Goal: Complete application form

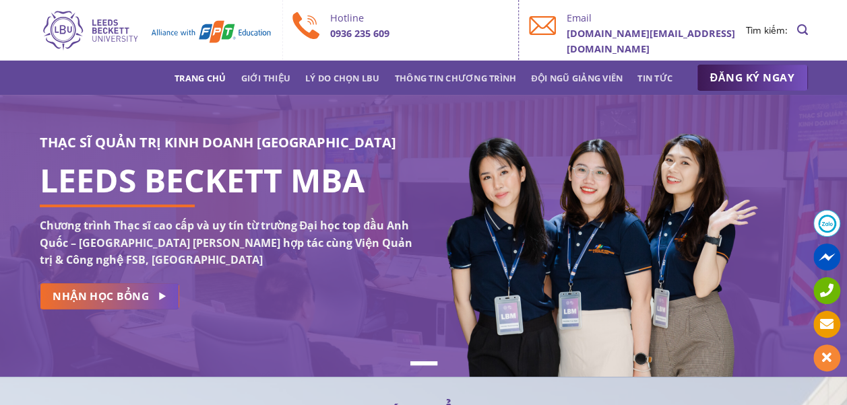
click at [440, 183] on img at bounding box center [597, 261] width 327 height 294
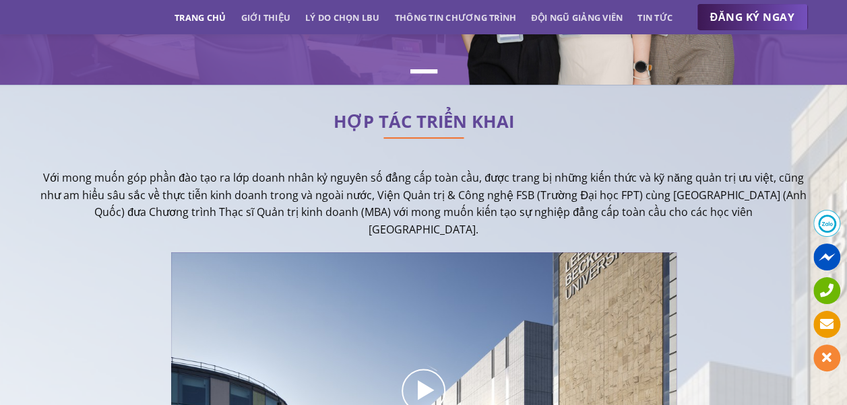
scroll to position [269, 0]
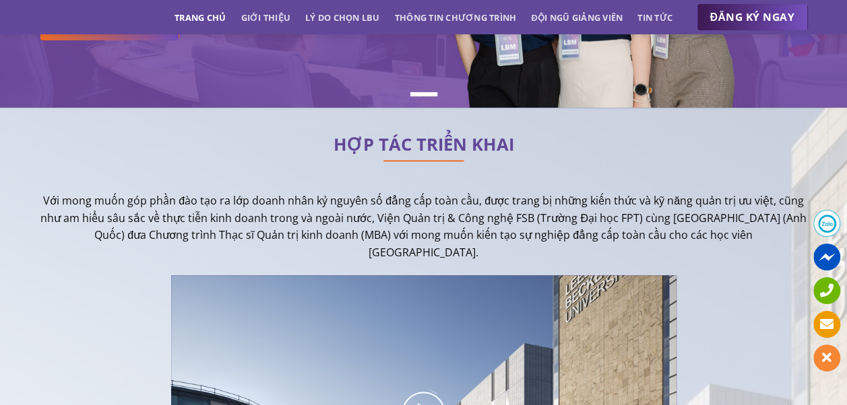
drag, startPoint x: 90, startPoint y: 206, endPoint x: 547, endPoint y: 251, distance: 458.8
click at [547, 251] on p "Với mong muốn góp phần đào tạo ra lớp doanh nhân kỷ nguyên số đẳng cấp toàn cầu…" at bounding box center [424, 227] width 768 height 69
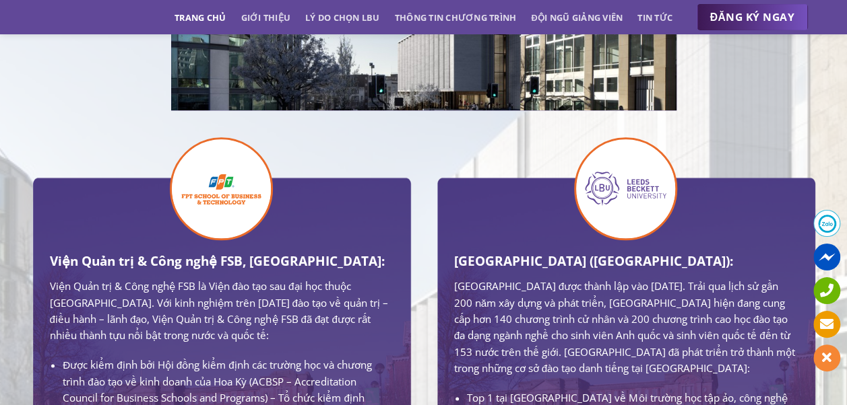
scroll to position [741, 0]
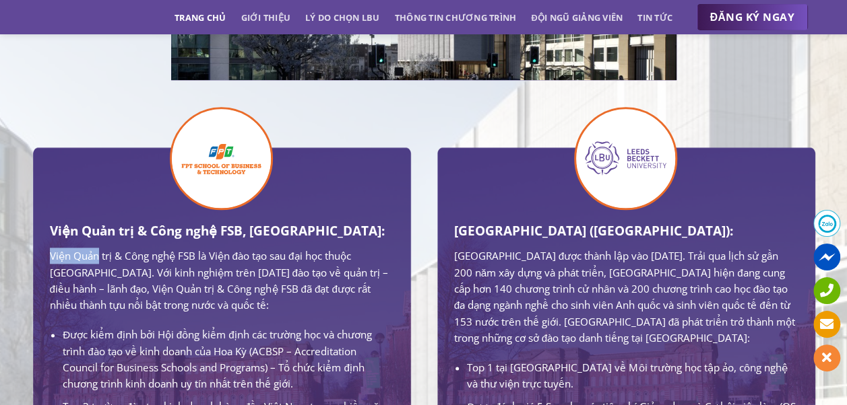
drag, startPoint x: 48, startPoint y: 247, endPoint x: 96, endPoint y: 251, distance: 47.3
click at [96, 251] on div "Viện Quản trị & Công nghệ FSB, Trường Đại học FPT: Viện Quản trị & Công nghệ FS…" at bounding box center [222, 347] width 364 height 401
drag, startPoint x: 96, startPoint y: 251, endPoint x: 283, endPoint y: 299, distance: 193.4
click at [283, 299] on p "Viện Quản trị & Công nghệ FSB là Viện đào tạo sau đại học thuộc [GEOGRAPHIC_DAT…" at bounding box center [221, 280] width 343 height 65
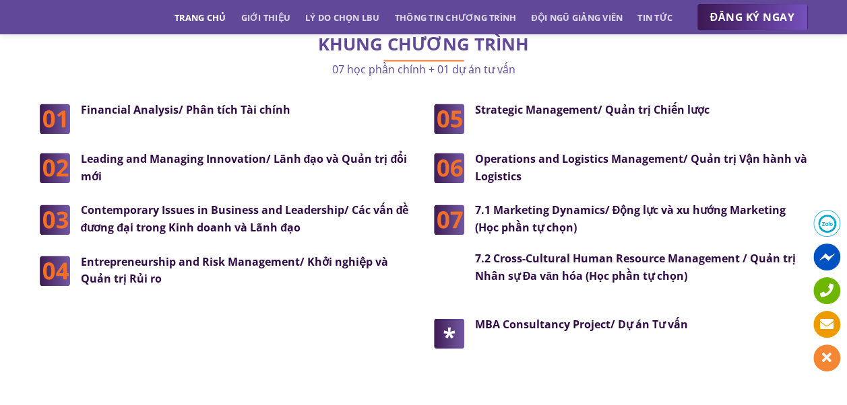
scroll to position [3435, 0]
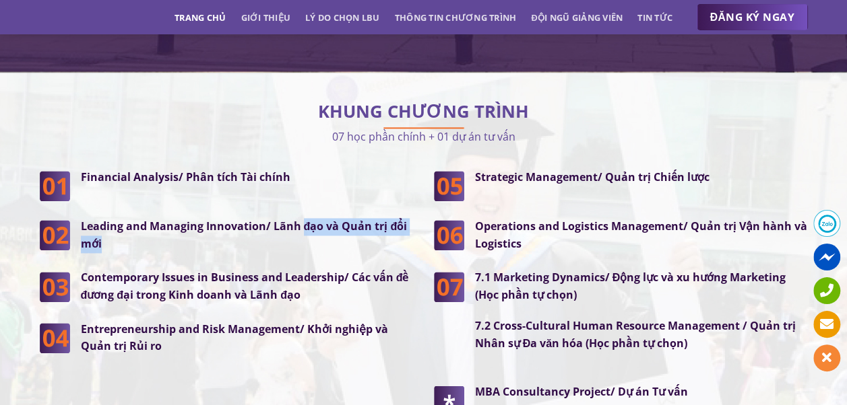
drag, startPoint x: 315, startPoint y: 203, endPoint x: 325, endPoint y: 218, distance: 17.9
click at [325, 218] on p "Leading and Managing Innovation/ Lãnh đạo và Quản trị đổi mới" at bounding box center [247, 235] width 333 height 34
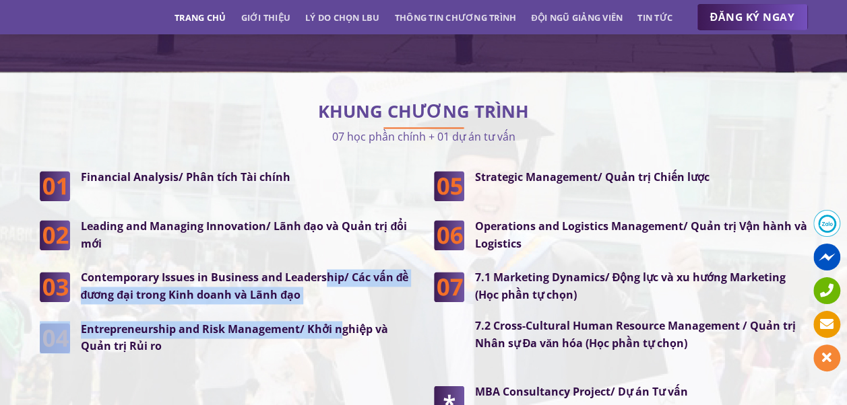
drag, startPoint x: 325, startPoint y: 218, endPoint x: 339, endPoint y: 277, distance: 60.3
click at [339, 277] on div "Financial Analysis/ Phân tích Tài chính Leading and Managing Innovation/ Lãnh đ…" at bounding box center [227, 262] width 374 height 187
drag, startPoint x: 339, startPoint y: 277, endPoint x: 273, endPoint y: 265, distance: 66.4
click at [273, 270] on strong "Contemporary Issues in Business and Leadership/ Các vấn đề đương đại trong Kinh…" at bounding box center [245, 286] width 328 height 32
click at [248, 270] on strong "Contemporary Issues in Business and Leadership/ Các vấn đề đương đại trong Kinh…" at bounding box center [245, 286] width 328 height 32
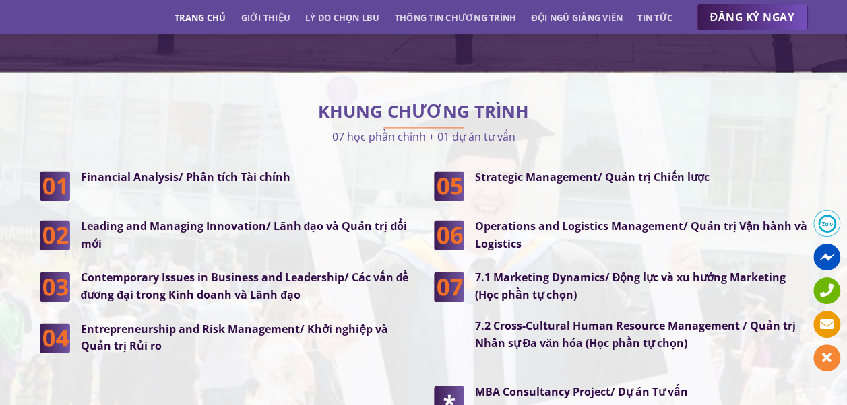
click at [245, 277] on div "Financial Analysis/ Phân tích Tài chính Leading and Managing Innovation/ Lãnh đ…" at bounding box center [227, 262] width 374 height 187
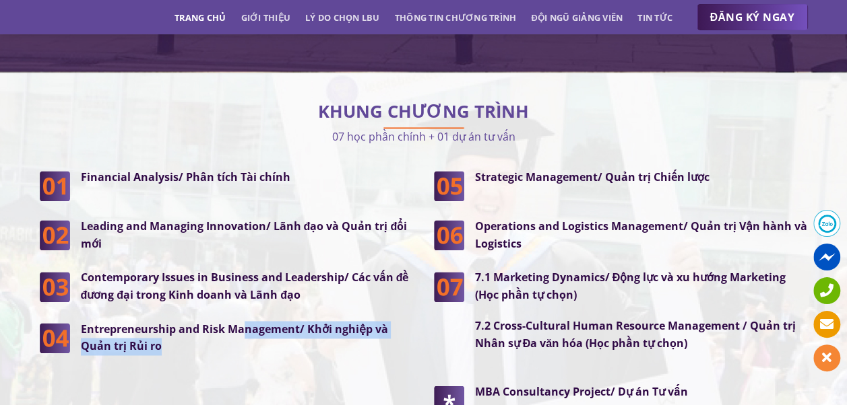
drag, startPoint x: 242, startPoint y: 296, endPoint x: 269, endPoint y: 313, distance: 32.0
click at [269, 321] on p "Entrepreneurship and Risk Management/ Khởi nghiệp và Quản trị Rủi ro" at bounding box center [247, 338] width 333 height 34
drag, startPoint x: 269, startPoint y: 313, endPoint x: 278, endPoint y: 322, distance: 12.9
click at [278, 322] on p "Entrepreneurship and Risk Management/ Khởi nghiệp và Quản trị Rủi ro" at bounding box center [247, 338] width 333 height 34
click at [271, 321] on p "Entrepreneurship and Risk Management/ Khởi nghiệp và Quản trị Rủi ro" at bounding box center [247, 338] width 333 height 34
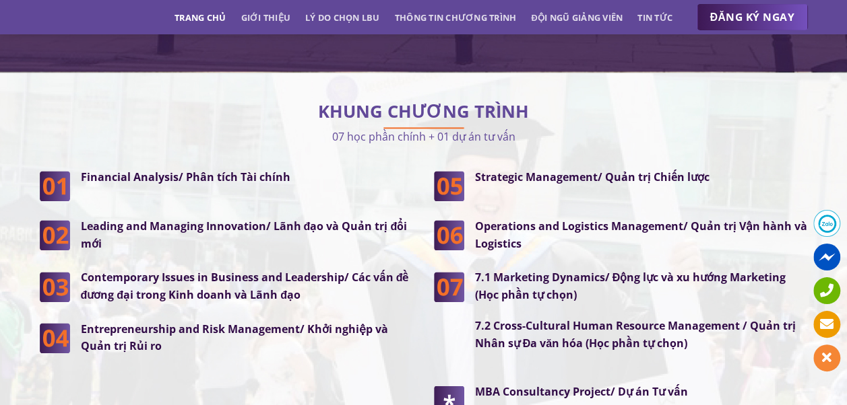
click at [240, 322] on strong "Entrepreneurship and Risk Management/ Khởi nghiệp và Quản trị Rủi ro" at bounding box center [234, 338] width 307 height 32
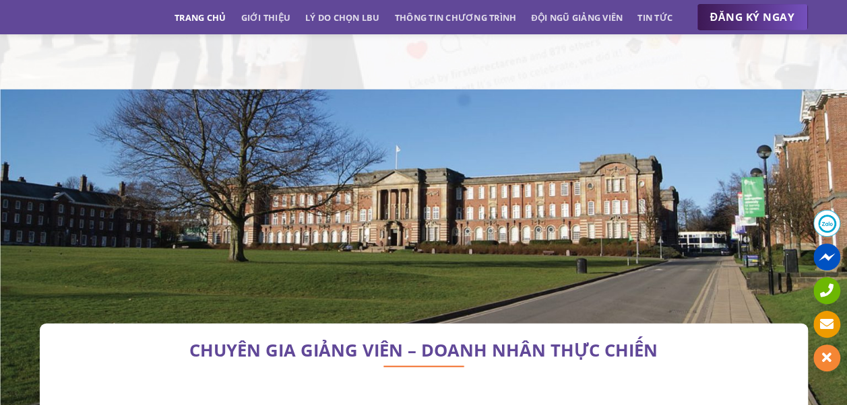
scroll to position [4108, 0]
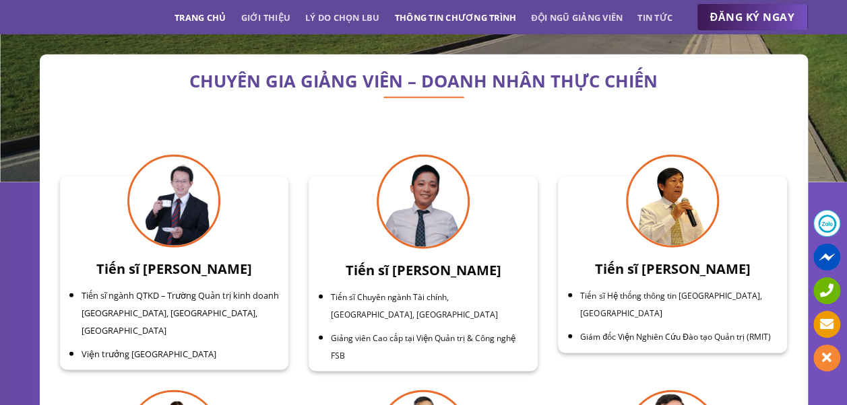
click at [454, 13] on link "Thông tin chương trình" at bounding box center [456, 17] width 122 height 24
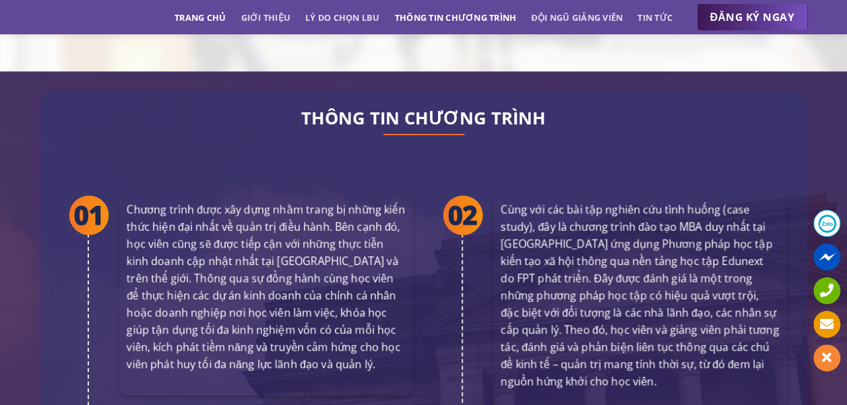
scroll to position [2451, 0]
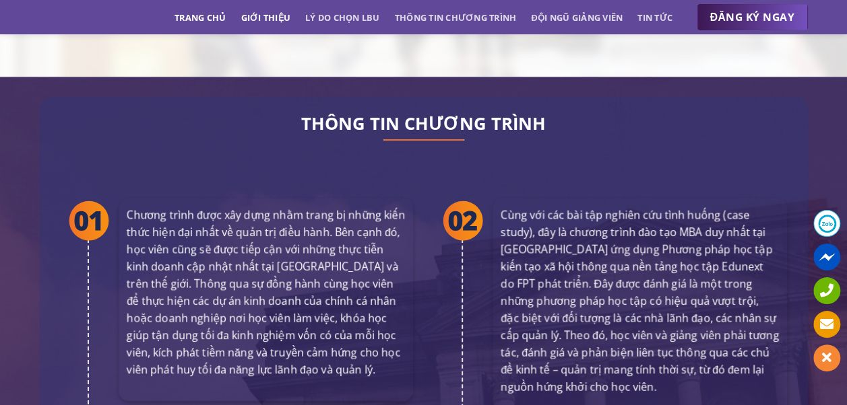
click at [242, 20] on link "Giới thiệu" at bounding box center [265, 17] width 50 height 24
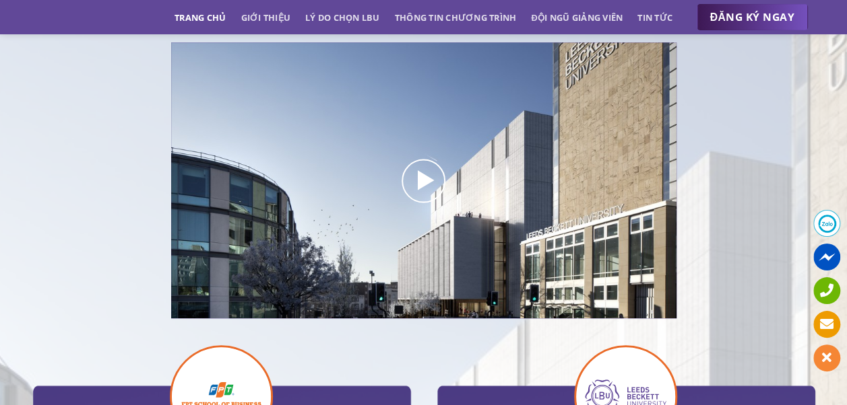
scroll to position [330, 0]
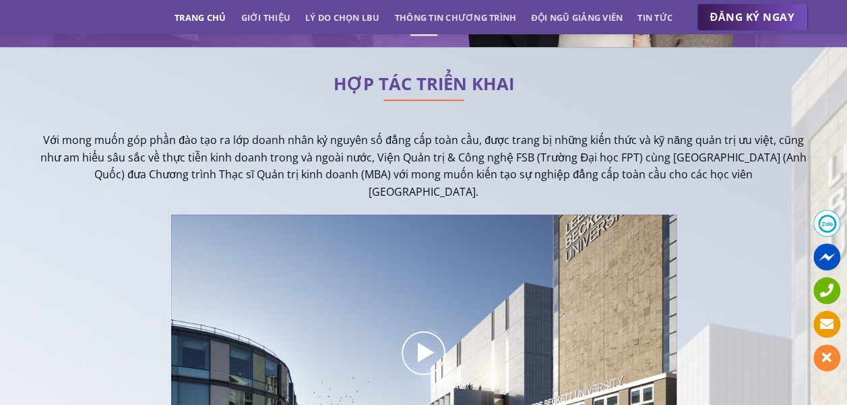
click at [216, 19] on link "Trang chủ" at bounding box center [199, 17] width 51 height 24
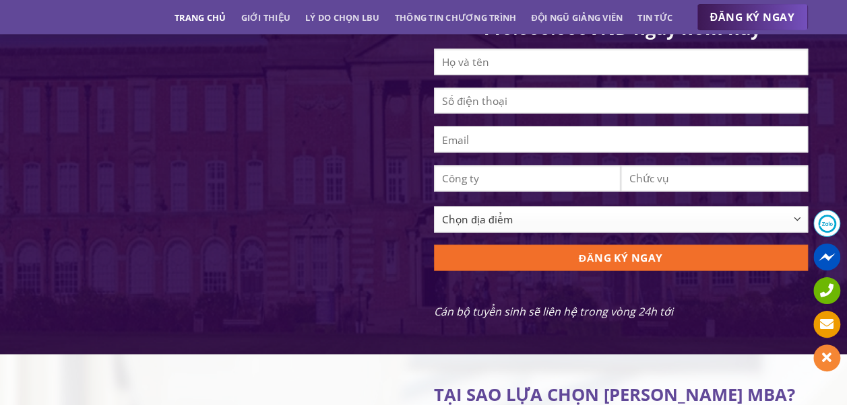
scroll to position [1347, 0]
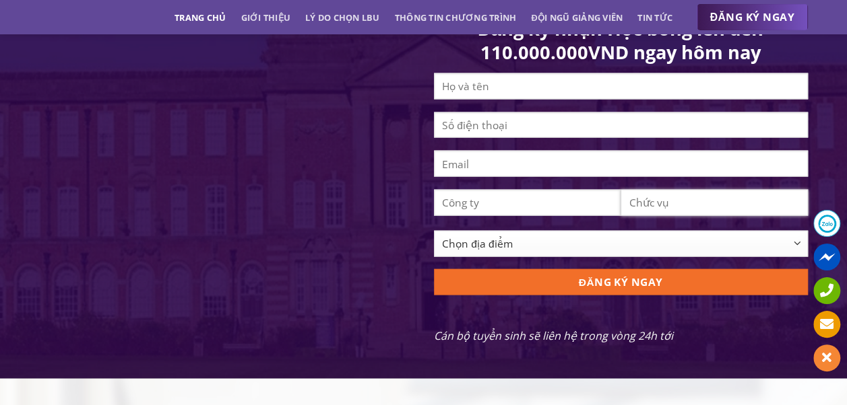
click at [650, 216] on input "Contact form" at bounding box center [713, 203] width 187 height 26
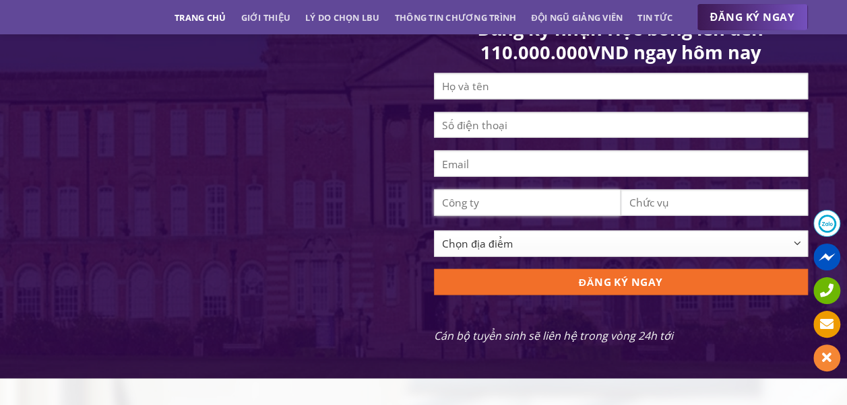
click at [562, 216] on input "Contact form" at bounding box center [527, 203] width 187 height 26
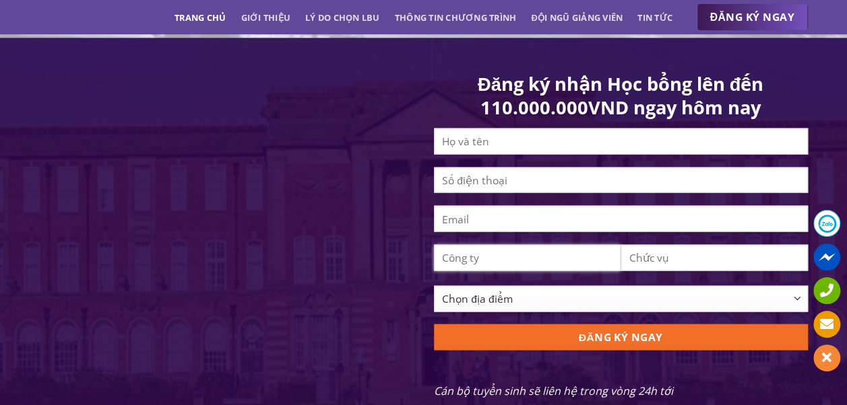
scroll to position [1280, 0]
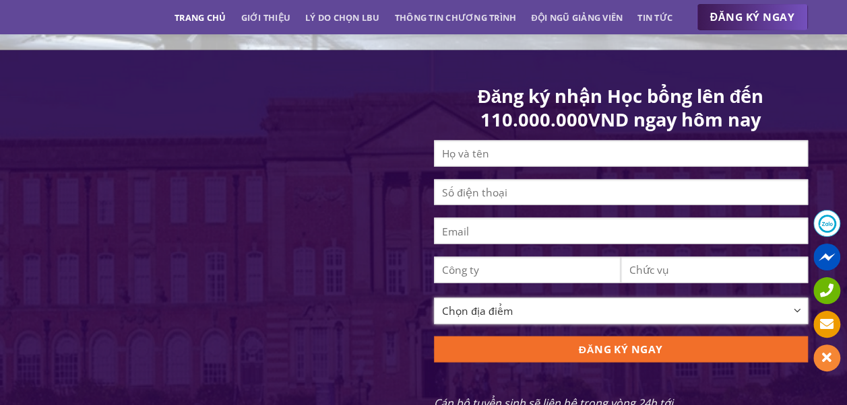
click at [528, 322] on select "Chọn địa điểm [GEOGRAPHIC_DATA] [GEOGRAPHIC_DATA] [GEOGRAPHIC_DATA] [GEOGRAPHIC…" at bounding box center [621, 311] width 374 height 26
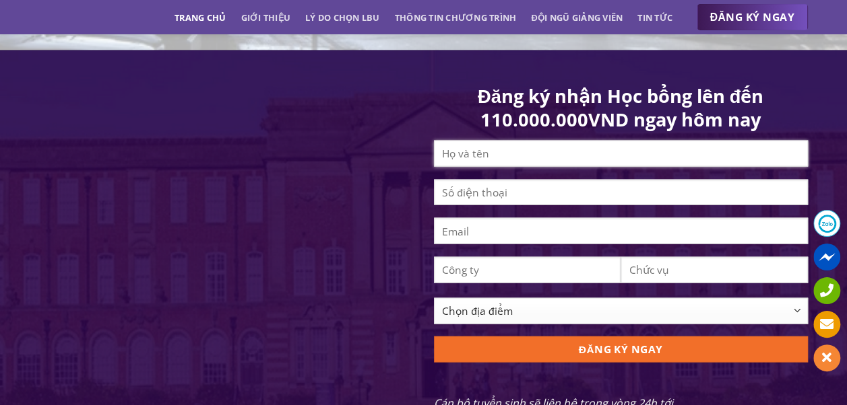
click at [605, 164] on input "Contact form" at bounding box center [621, 154] width 374 height 26
type input "[PERSON_NAME]"
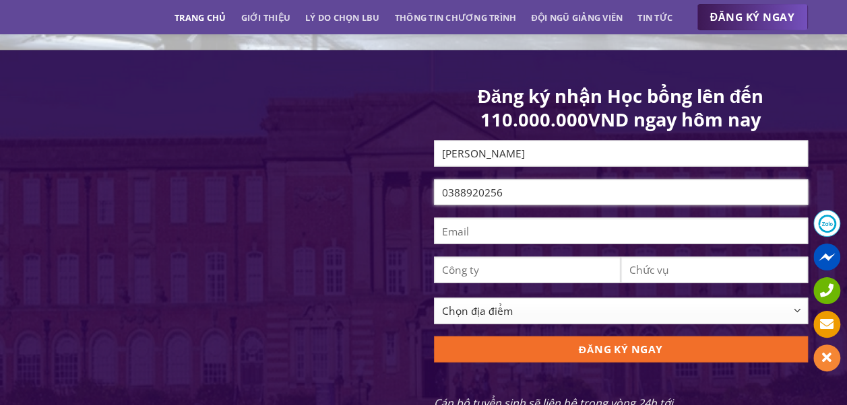
type input "0388920256"
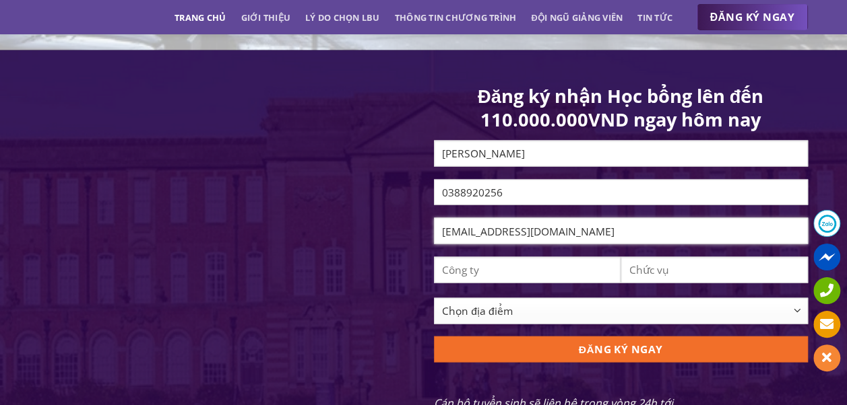
type input "[EMAIL_ADDRESS]"
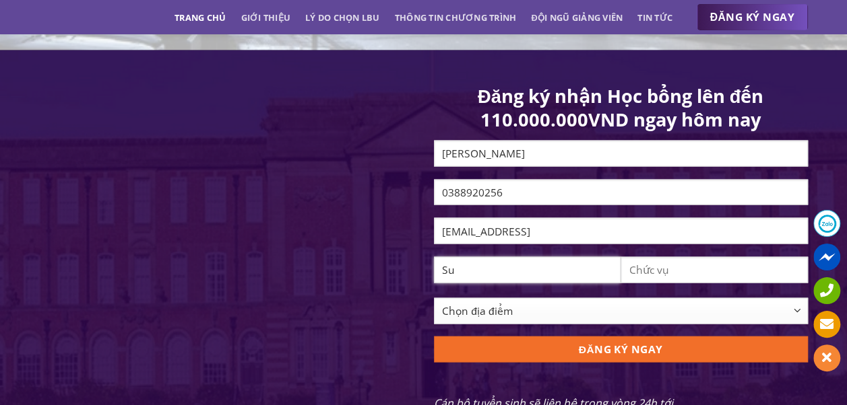
type input "S"
type input "TNHH Sunway Communication [GEOGRAPHIC_DATA]"
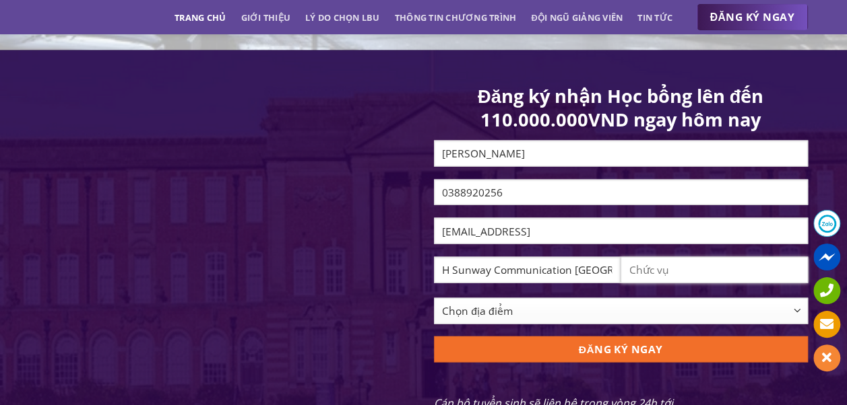
scroll to position [0, 0]
type input "S"
type input "Kỹ sư"
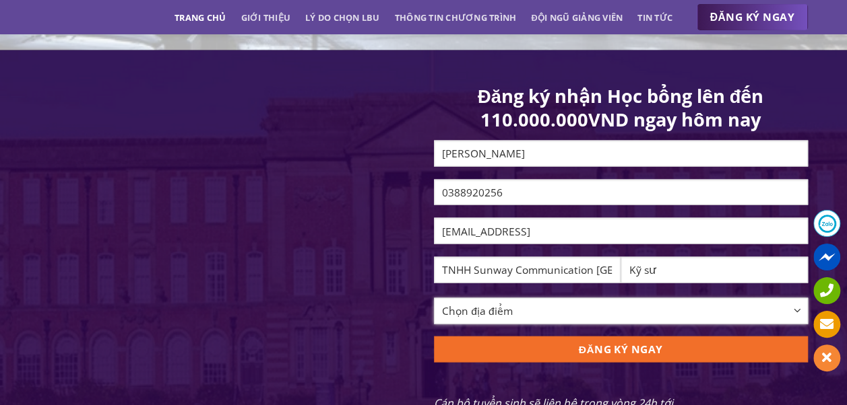
click at [506, 315] on select "Chọn địa điểm [GEOGRAPHIC_DATA] [GEOGRAPHIC_DATA] [GEOGRAPHIC_DATA] [GEOGRAPHIC…" at bounding box center [621, 311] width 374 height 26
select select "[GEOGRAPHIC_DATA]"
click at [434, 308] on select "Chọn địa điểm [GEOGRAPHIC_DATA] [GEOGRAPHIC_DATA] [GEOGRAPHIC_DATA] [GEOGRAPHIC…" at bounding box center [621, 311] width 374 height 26
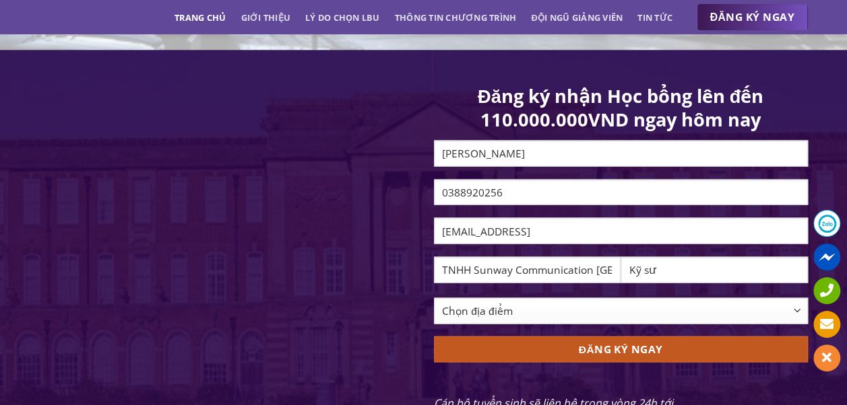
click at [582, 362] on input "ĐĂNG KÝ NGAY" at bounding box center [621, 350] width 374 height 26
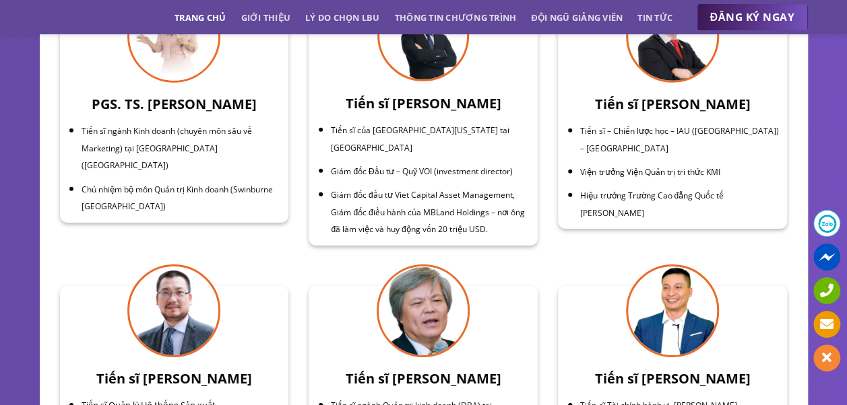
scroll to position [4715, 0]
